Goal: Navigation & Orientation: Find specific page/section

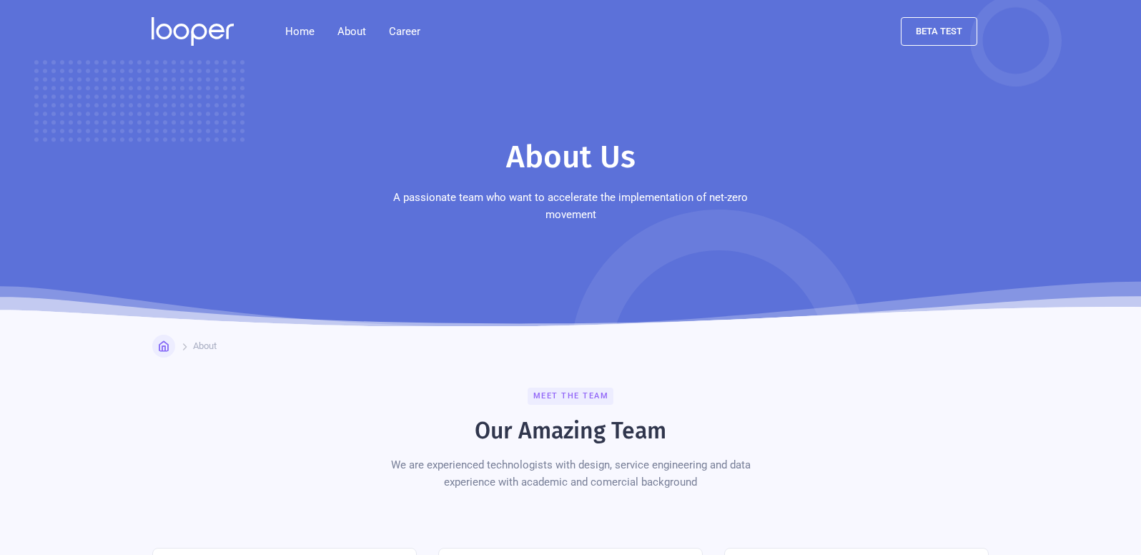
click at [206, 36] on img at bounding box center [193, 31] width 82 height 29
click at [404, 29] on link "Career" at bounding box center [404, 31] width 54 height 29
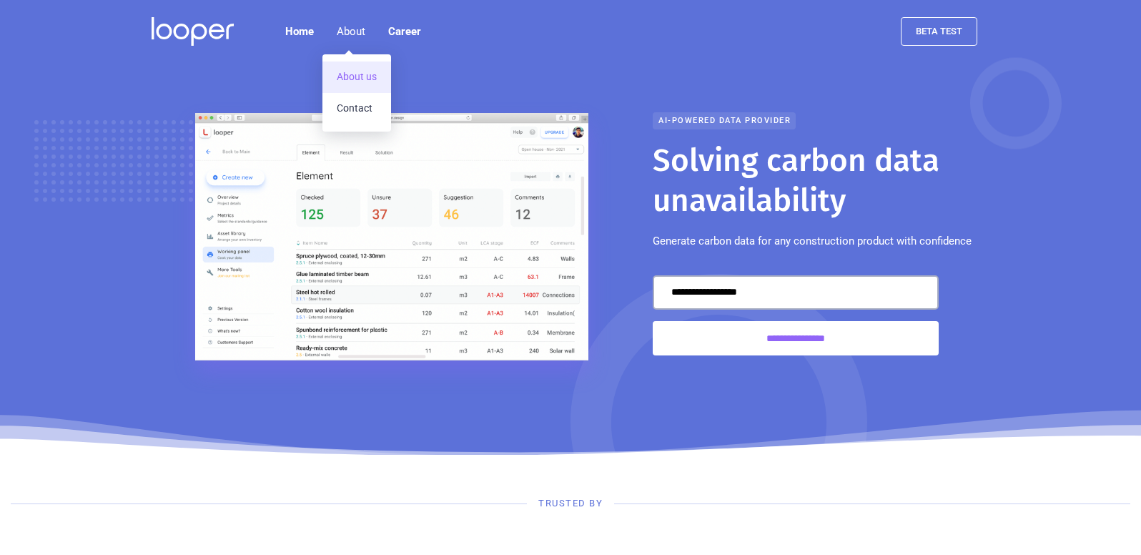
click at [369, 74] on link "About us" at bounding box center [356, 76] width 69 height 31
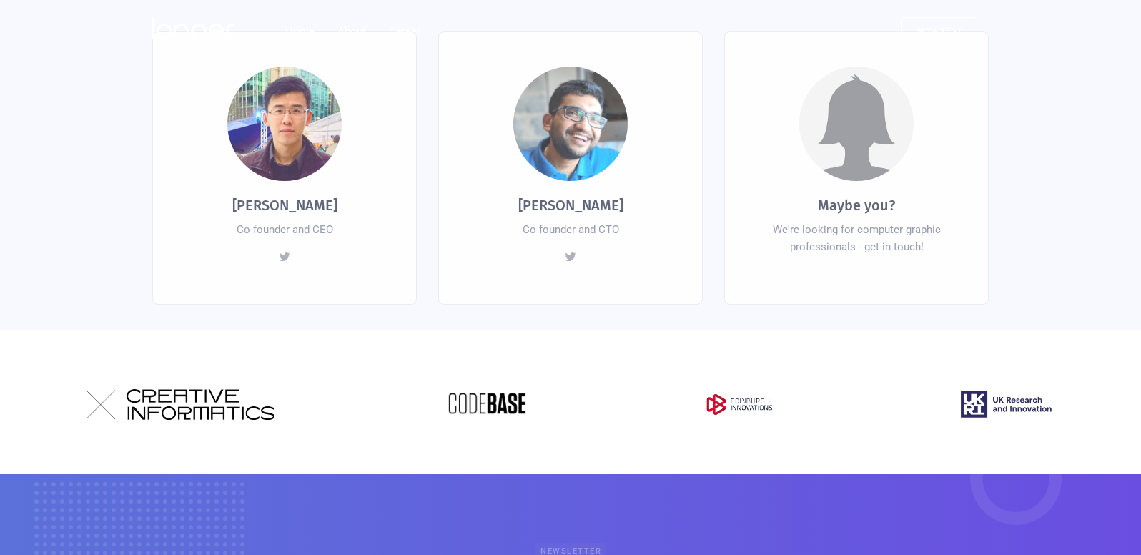
scroll to position [535, 0]
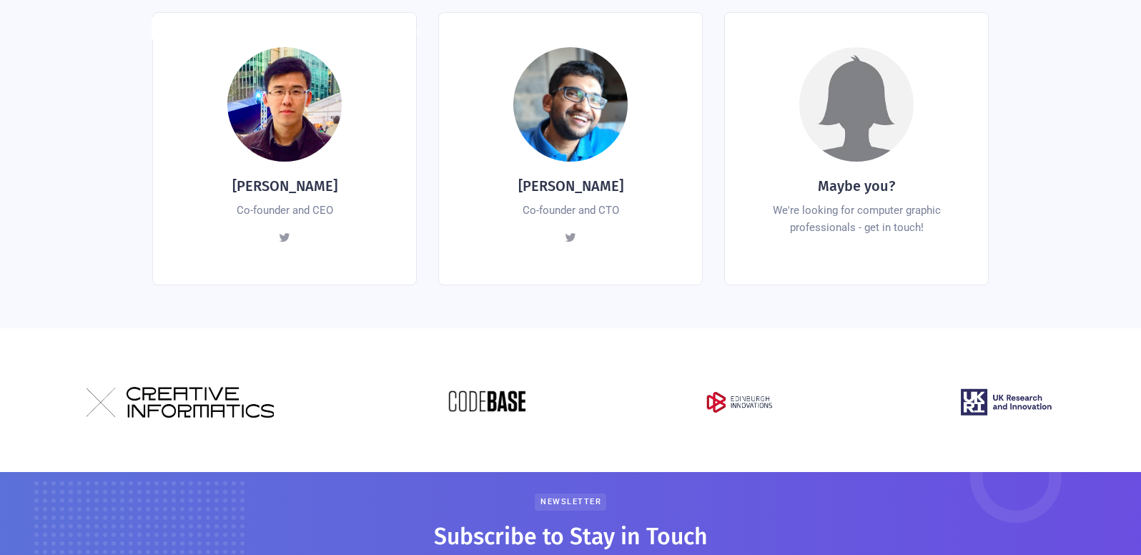
click at [289, 121] on div at bounding box center [284, 104] width 114 height 114
click at [277, 227] on link at bounding box center [284, 237] width 20 height 20
click at [269, 101] on div at bounding box center [284, 104] width 114 height 114
click at [276, 84] on div at bounding box center [284, 104] width 114 height 114
click at [204, 398] on img at bounding box center [179, 402] width 187 height 31
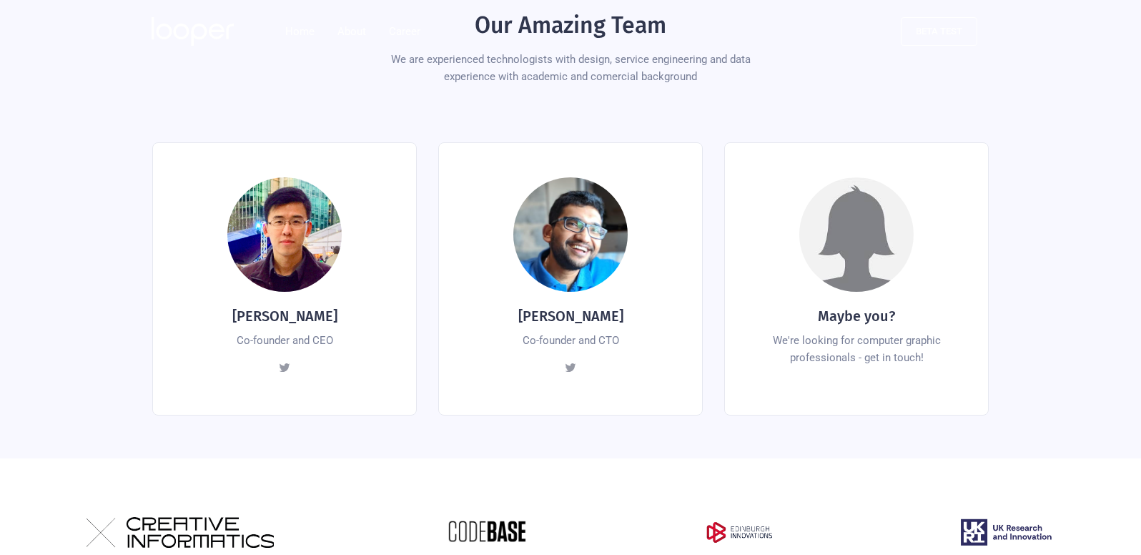
scroll to position [0, 0]
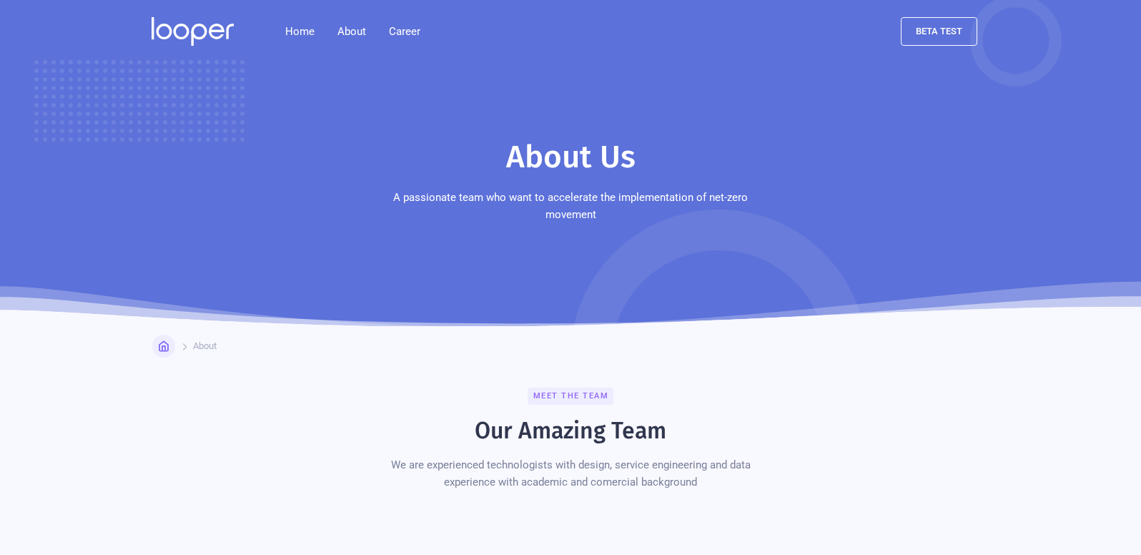
click at [577, 387] on div "Meet the team" at bounding box center [570, 395] width 86 height 17
drag, startPoint x: 560, startPoint y: 435, endPoint x: 569, endPoint y: 483, distance: 48.8
click at [560, 437] on div "Meet the team Our Amazing Team We are experienced technologists with design, se…" at bounding box center [570, 438] width 407 height 103
drag, startPoint x: 569, startPoint y: 483, endPoint x: 575, endPoint y: 480, distance: 7.4
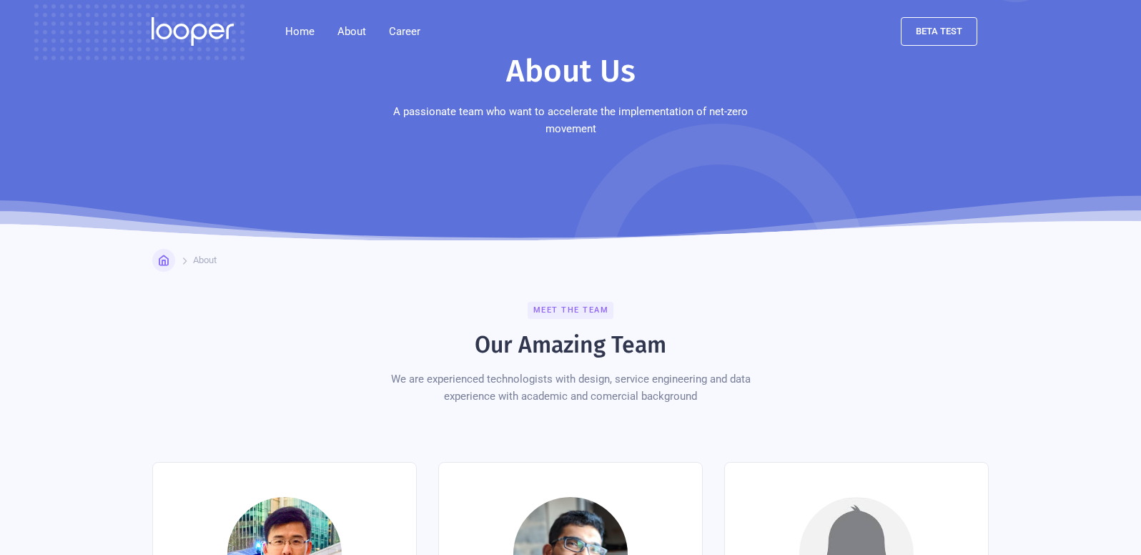
scroll to position [66, 0]
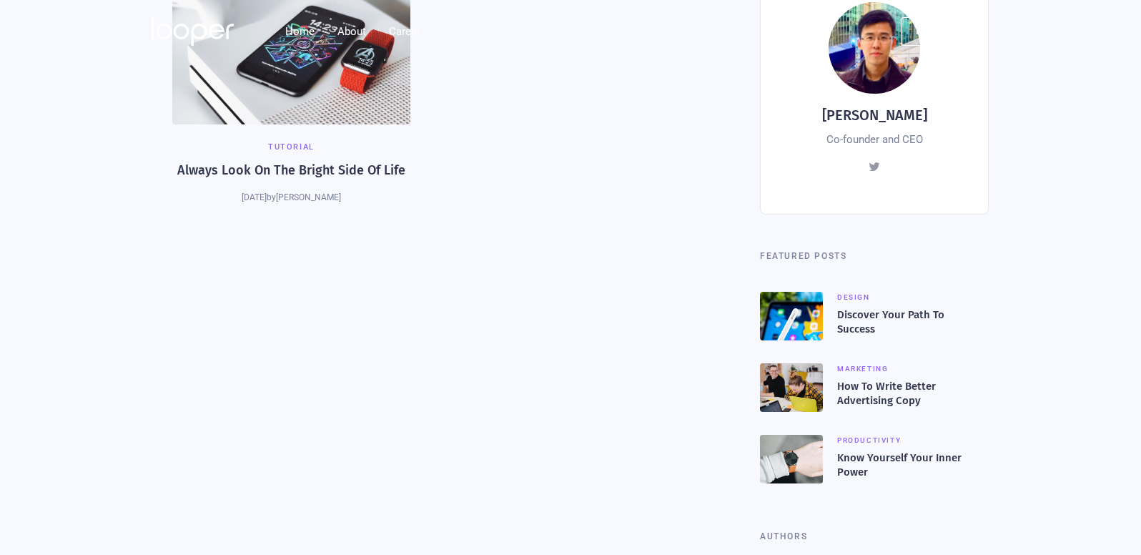
scroll to position [462, 0]
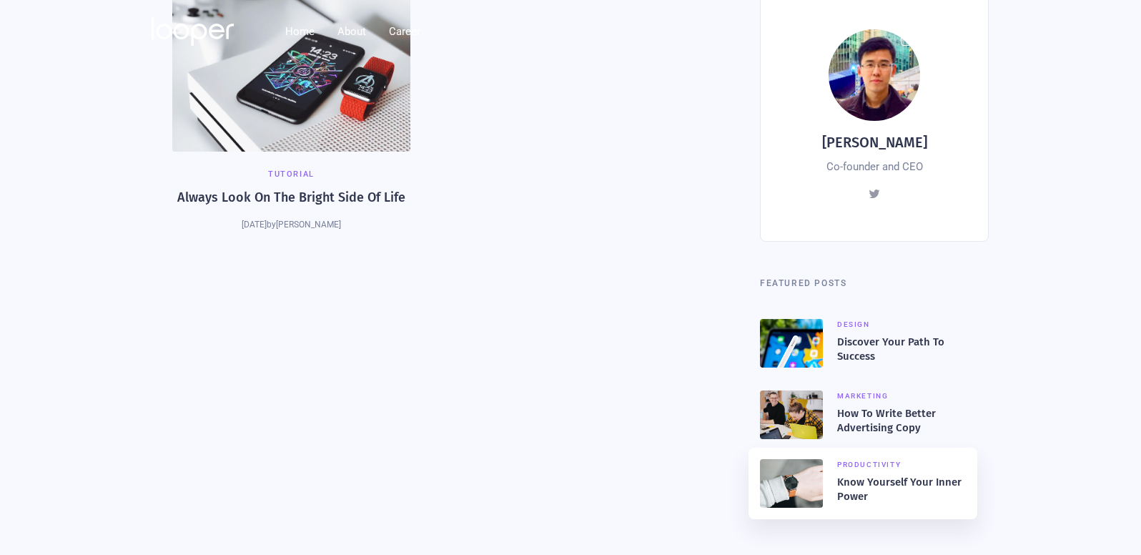
click at [805, 486] on div at bounding box center [791, 483] width 63 height 49
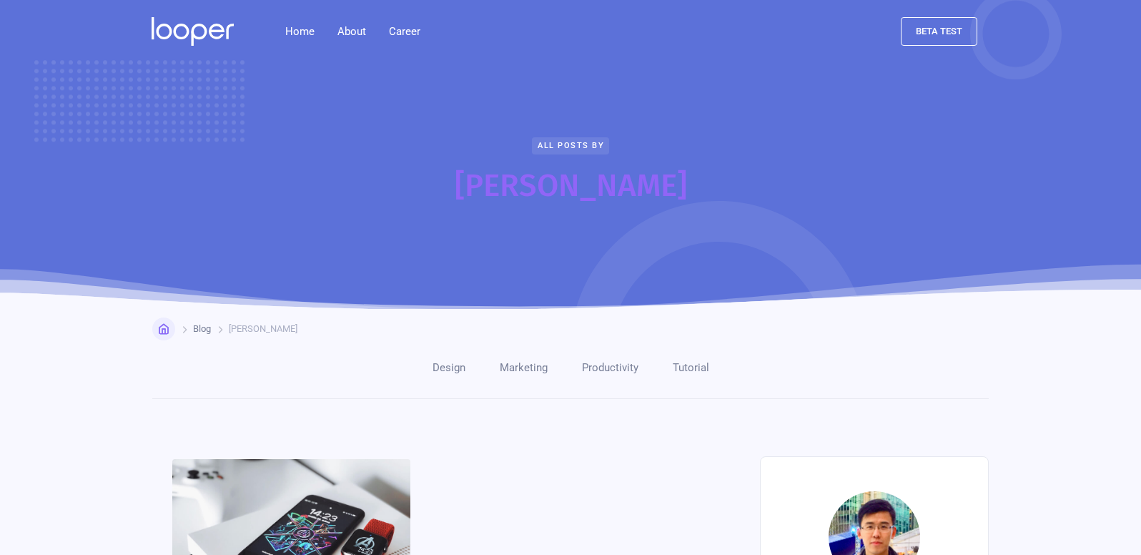
scroll to position [462, 0]
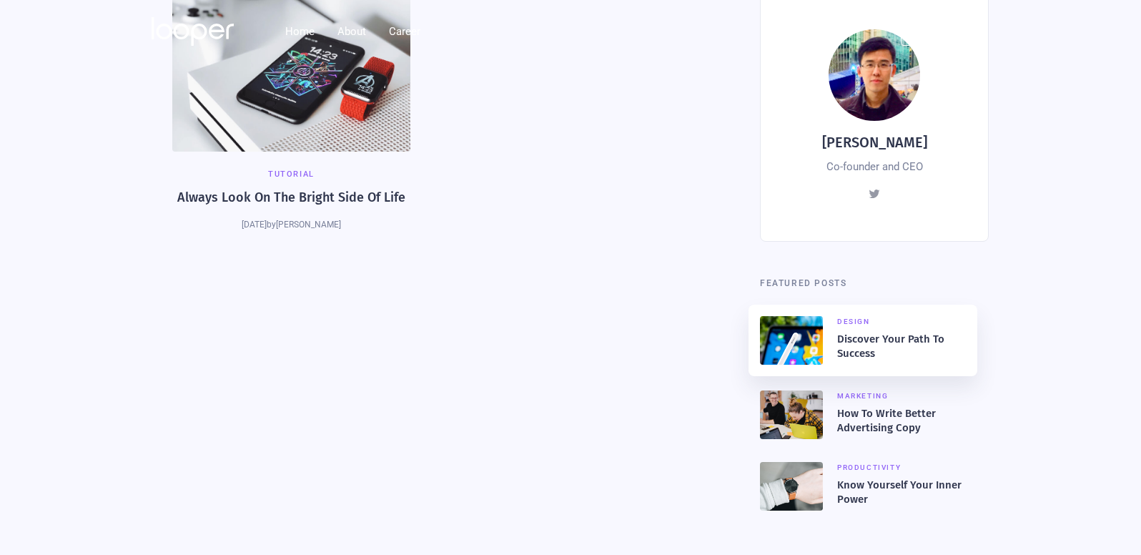
click at [786, 337] on div at bounding box center [791, 340] width 63 height 49
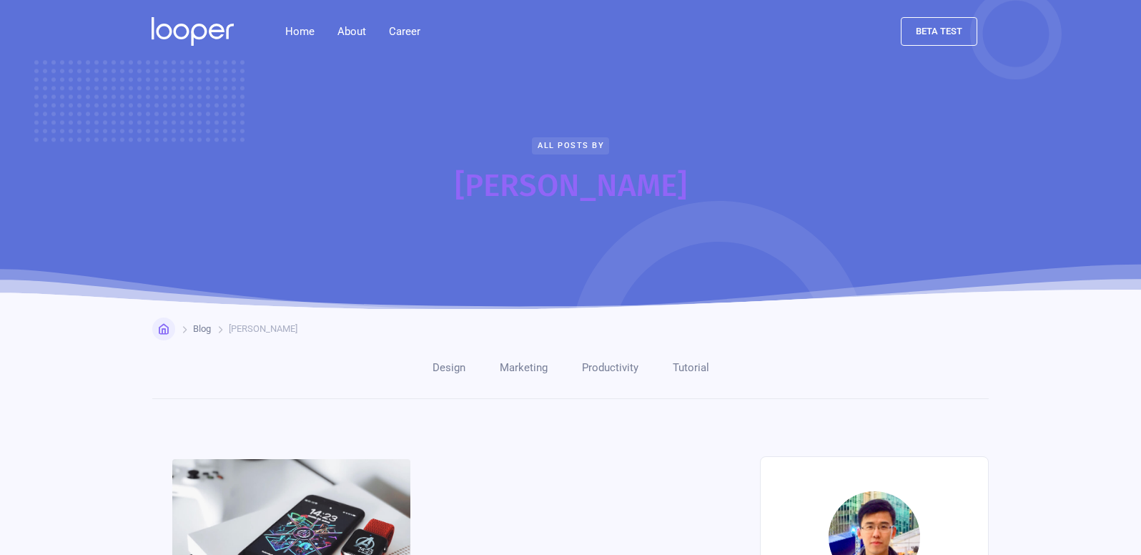
scroll to position [462, 0]
